Goal: Use online tool/utility: Utilize a website feature to perform a specific function

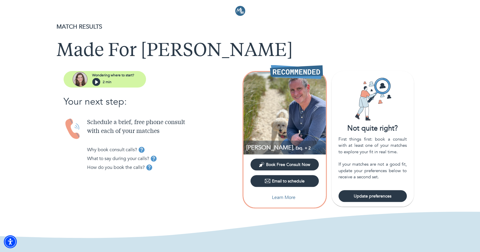
click at [361, 198] on span "Update preferences" at bounding box center [373, 196] width 64 height 6
select select "3"
select select "1"
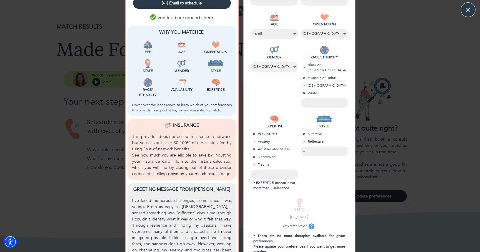
scroll to position [144, 0]
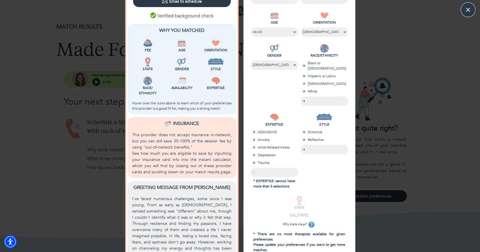
click at [328, 148] on body "MATCH RESULTS Made For [PERSON_NAME] where to start? 2 min Your next step: Sche…" at bounding box center [240, 126] width 480 height 252
click at [334, 178] on div at bounding box center [240, 126] width 480 height 252
click at [316, 150] on body "MATCH RESULTS Made For [PERSON_NAME] where to start? 2 min Your next step: Sche…" at bounding box center [240, 126] width 480 height 252
click at [322, 177] on div at bounding box center [240, 126] width 480 height 252
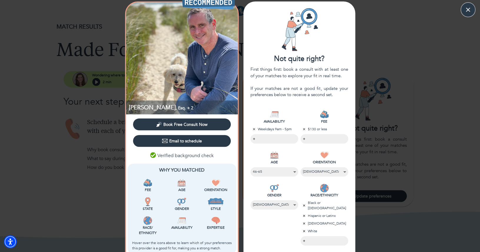
scroll to position [0, 0]
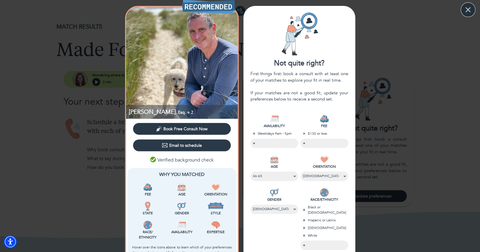
click at [469, 9] on icon "button" at bounding box center [468, 9] width 9 height 9
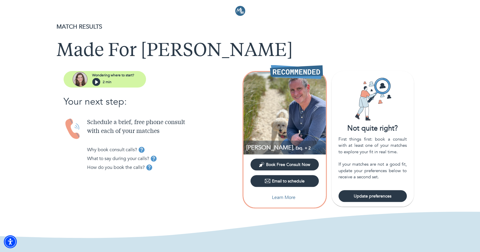
click at [363, 199] on button "Update preferences" at bounding box center [372, 196] width 68 height 12
select select "3"
select select "1"
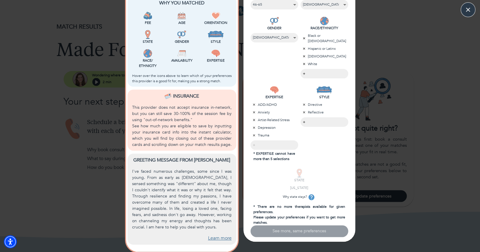
scroll to position [172, 0]
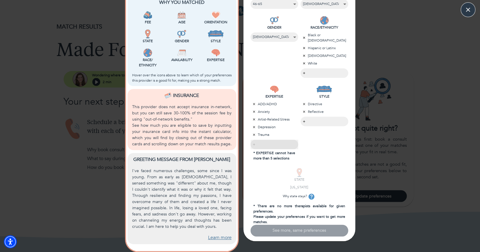
click at [254, 146] on div "​" at bounding box center [274, 144] width 48 height 9
click at [259, 146] on div "​" at bounding box center [274, 144] width 48 height 9
click at [304, 104] on icon "button" at bounding box center [304, 104] width 4 height 4
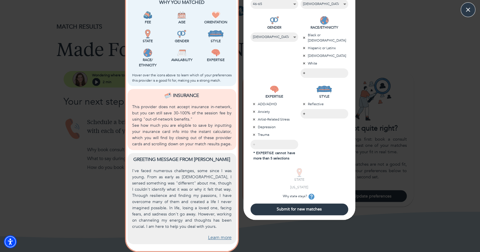
click at [304, 105] on icon "button" at bounding box center [304, 104] width 4 height 4
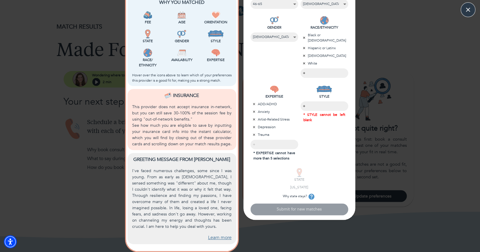
click at [305, 105] on body "MATCH RESULTS Made For [PERSON_NAME] where to start? 2 min Your next step: Sche…" at bounding box center [240, 126] width 480 height 252
click at [321, 115] on li "Reflective" at bounding box center [324, 114] width 48 height 9
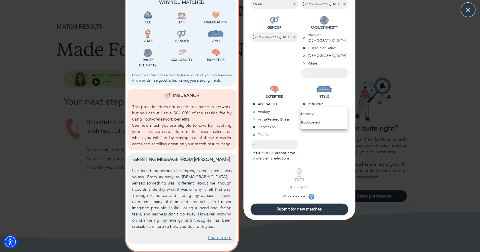
click at [290, 214] on div at bounding box center [240, 126] width 480 height 252
click at [304, 212] on span "Submit for new matches" at bounding box center [299, 209] width 93 height 6
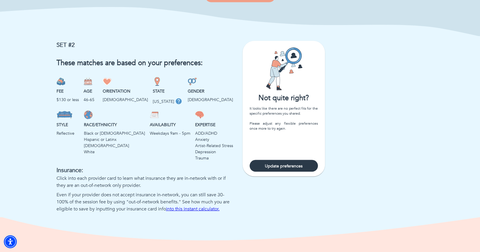
scroll to position [379, 0]
